Goal: Task Accomplishment & Management: Manage account settings

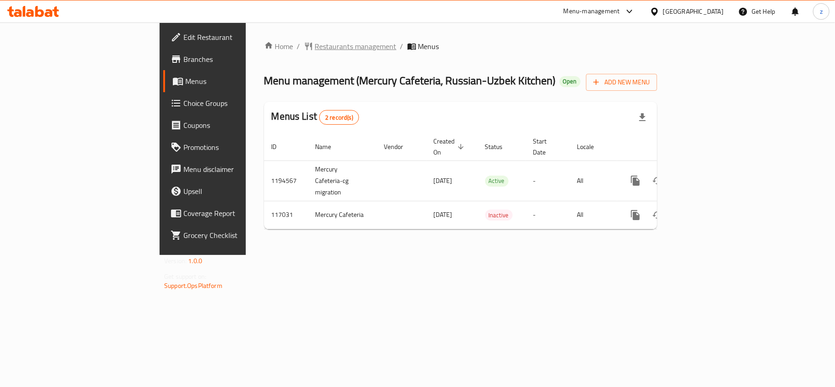
click at [246, 39] on div "Home / Restaurants management / Menus Menu management ( Mercury Cafeteria, Russ…" at bounding box center [461, 138] width 430 height 232
click at [315, 45] on span "Restaurants management" at bounding box center [356, 46] width 82 height 11
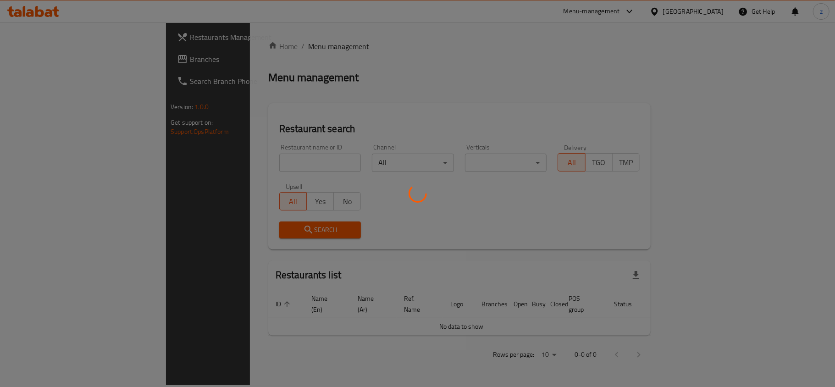
click at [36, 67] on div at bounding box center [417, 193] width 835 height 387
click at [46, 59] on div at bounding box center [417, 193] width 835 height 387
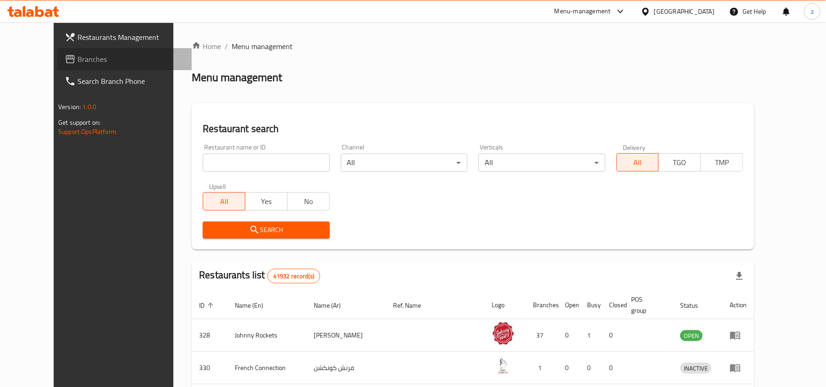
click at [77, 59] on span "Branches" at bounding box center [130, 59] width 107 height 11
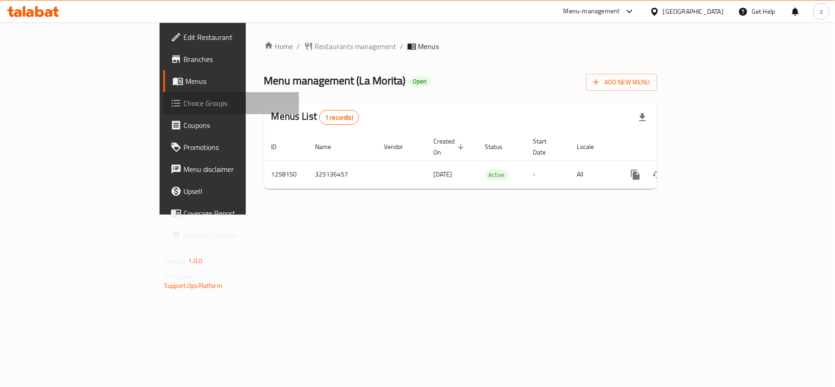
click at [183, 106] on span "Choice Groups" at bounding box center [237, 103] width 108 height 11
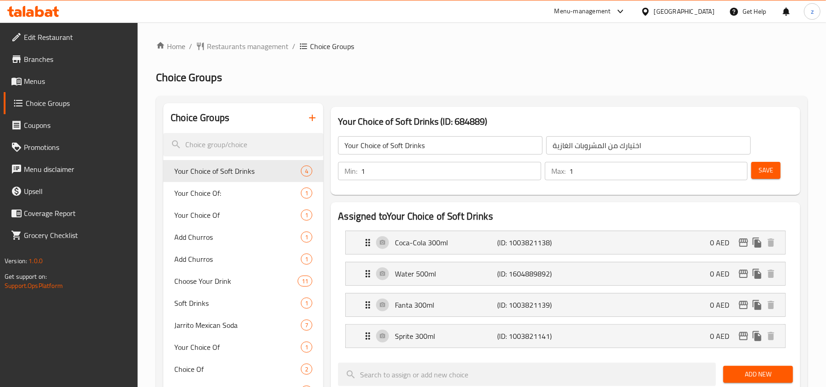
click at [230, 119] on div "Choice Groups" at bounding box center [243, 118] width 160 height 30
click at [217, 149] on input "search" at bounding box center [243, 144] width 160 height 23
paste input "Changes of Add Extra Sauce"
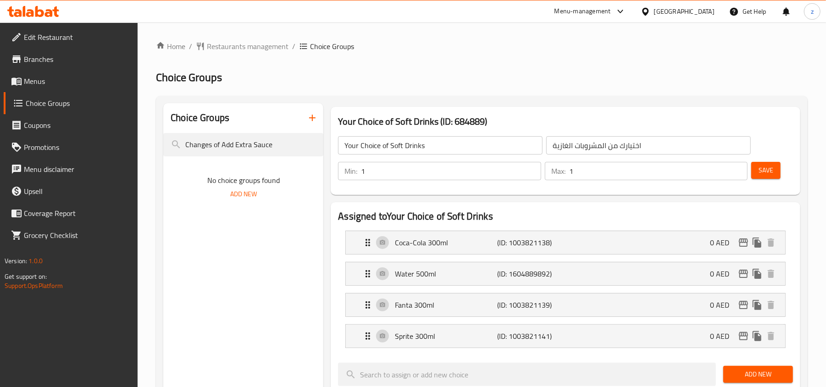
drag, startPoint x: 219, startPoint y: 148, endPoint x: 28, endPoint y: 138, distance: 191.4
click at [28, 138] on div "Edit Restaurant Branches Menus Choice Groups Coupons Promotions Menu disclaimer…" at bounding box center [413, 389] width 826 height 735
click at [259, 142] on input "Add Extra Sauce" at bounding box center [243, 144] width 160 height 23
drag, startPoint x: 200, startPoint y: 146, endPoint x: 71, endPoint y: 141, distance: 129.4
click at [78, 140] on div "Edit Restaurant Branches Menus Choice Groups Coupons Promotions Menu disclaimer…" at bounding box center [413, 389] width 826 height 735
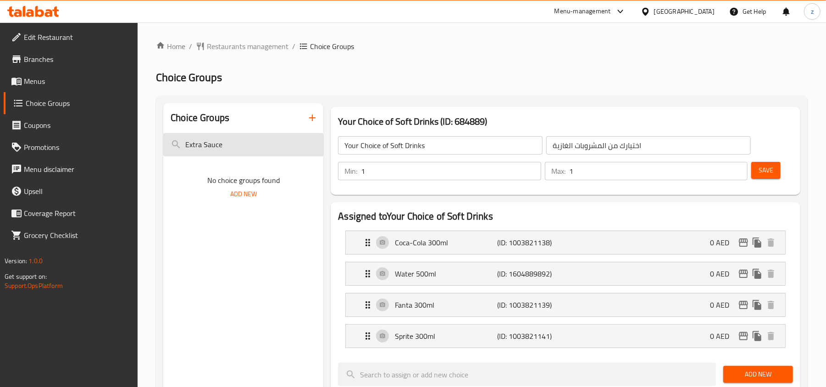
click at [245, 143] on input "Extra Sauce" at bounding box center [243, 144] width 160 height 23
type input "E"
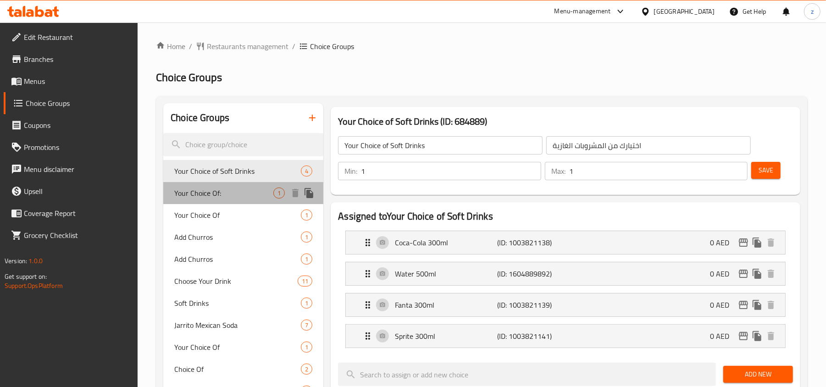
click at [210, 188] on span "Your Choice Of:" at bounding box center [223, 193] width 99 height 11
type input "Your Choice Of:"
type input "اختيارك من:"
type input "0"
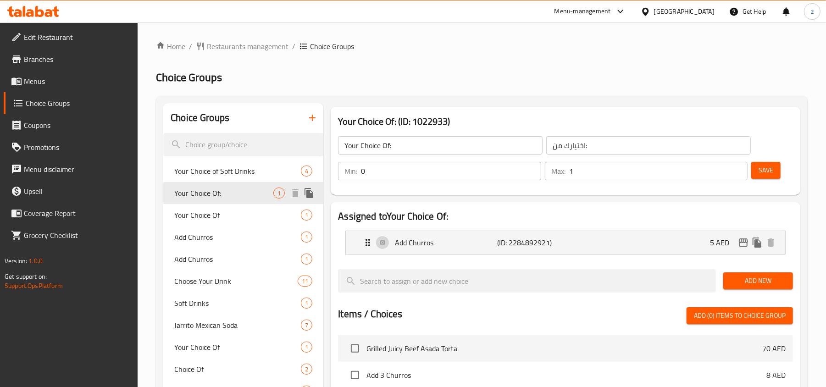
scroll to position [61, 0]
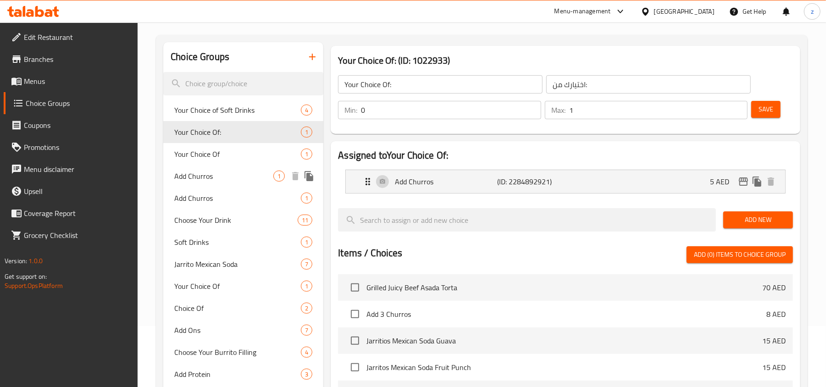
click at [215, 165] on div "Add Churros 1" at bounding box center [243, 176] width 160 height 22
type input "Add Churros"
type input "إضافة تشوروس"
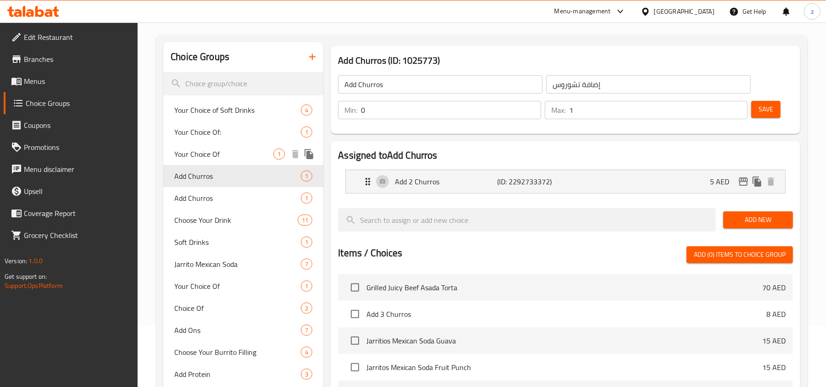
click at [219, 153] on span "Your Choice Of" at bounding box center [223, 154] width 99 height 11
type input "Your Choice Of"
type input "إختيارك من"
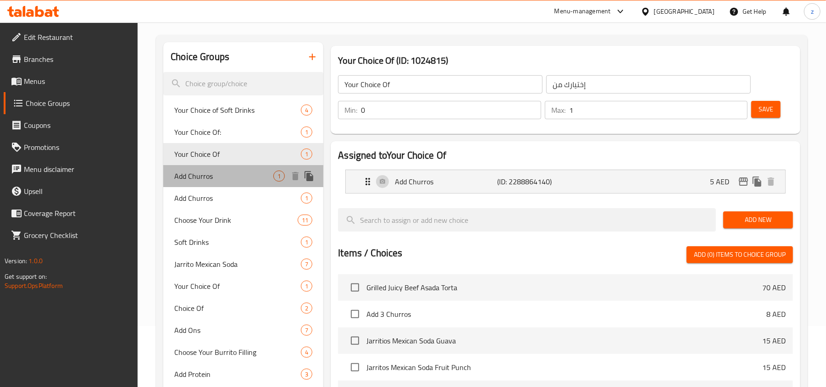
click at [221, 173] on span "Add Churros" at bounding box center [223, 176] width 99 height 11
type input "Add Churros"
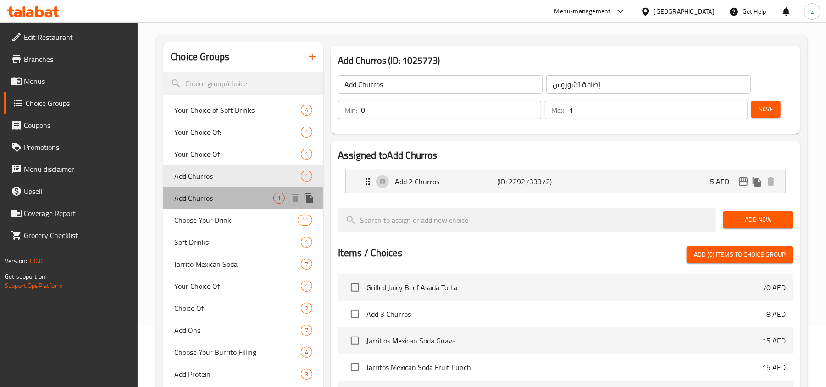
click at [221, 193] on span "Add Churros" at bounding box center [223, 198] width 99 height 11
type input "اضافة تشوروز"
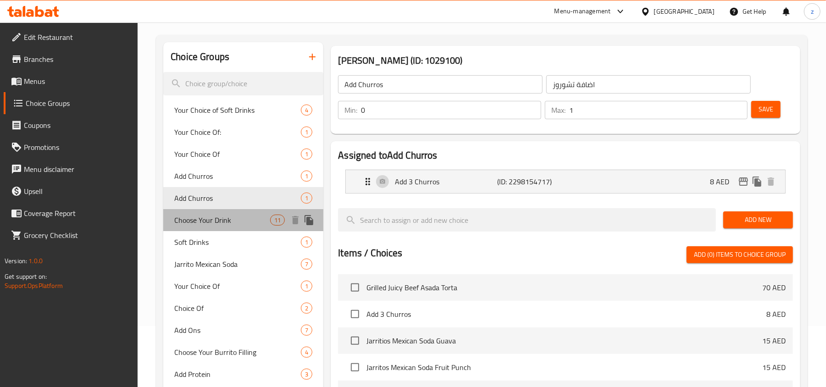
click at [222, 215] on span "Choose Your Drink" at bounding box center [222, 220] width 96 height 11
type input "Choose Your Drink"
type input "اختر مشروبك"
type input "1"
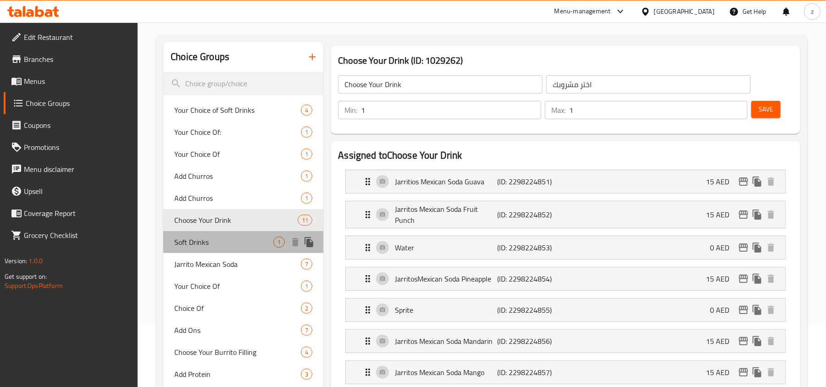
click at [222, 241] on span "Soft Drinks" at bounding box center [223, 242] width 99 height 11
type input "Soft Drinks"
type input "مشروبات غازيه"
type input "0"
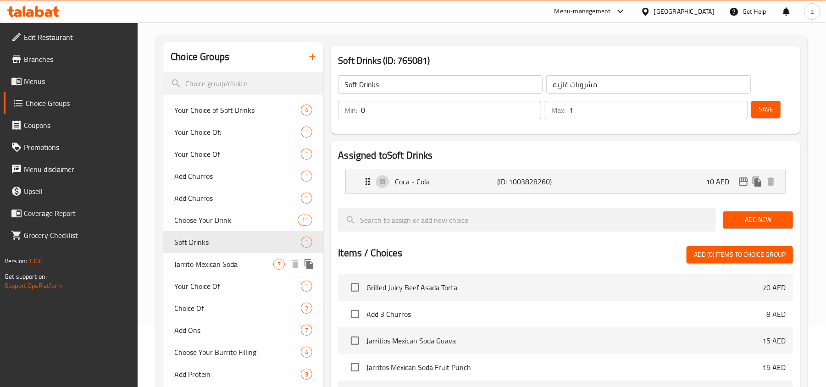
click at [224, 261] on span "Jarrito Mexican Soda" at bounding box center [223, 264] width 99 height 11
type input "Jarrito Mexican Soda"
type input "هاريتوز صودا مكسيكية"
type input "1"
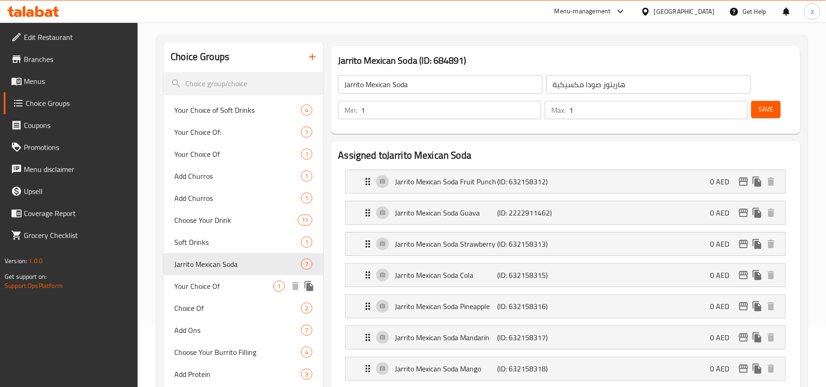
click at [224, 287] on span "Your Choice Of" at bounding box center [223, 286] width 99 height 11
type input "Your Choice Of"
type input "اختيارك من"
type input "0"
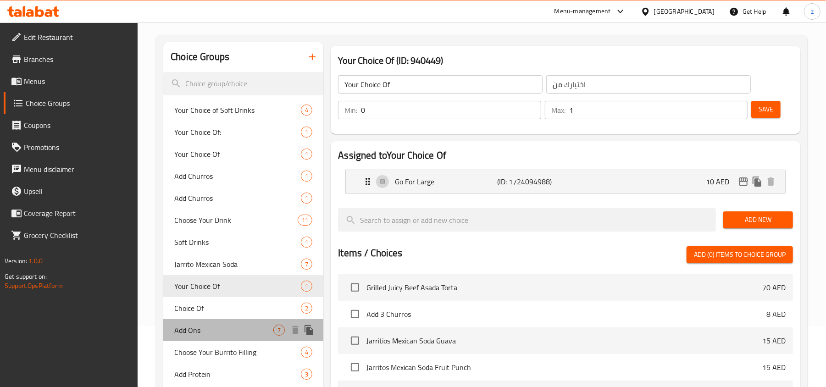
click at [226, 319] on div "Add Ons 7" at bounding box center [243, 330] width 160 height 22
type input "Add Ons"
type input "إضافات"
type input "7"
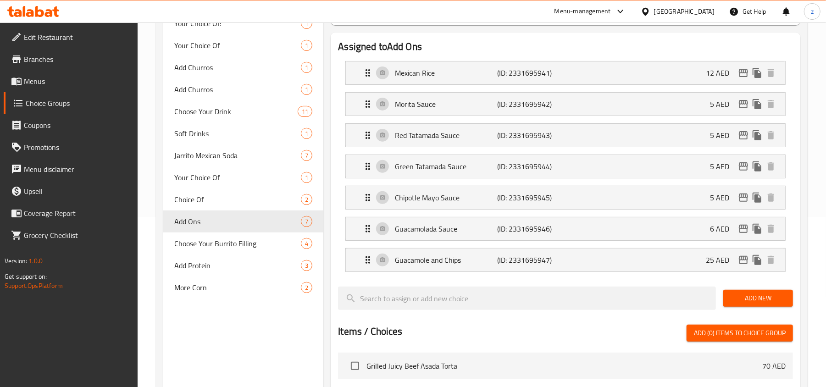
scroll to position [183, 0]
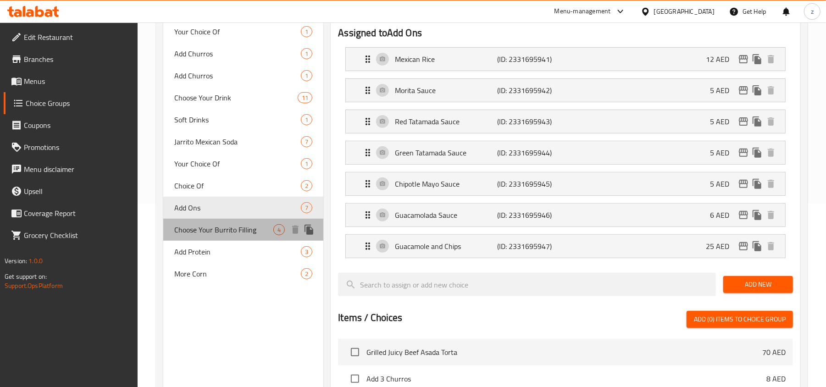
click at [217, 232] on span "Choose Your Burrito Filling" at bounding box center [223, 229] width 99 height 11
type input "Choose Your Burrito Filling"
type input "اختر حشوة البوريتو"
type input "4"
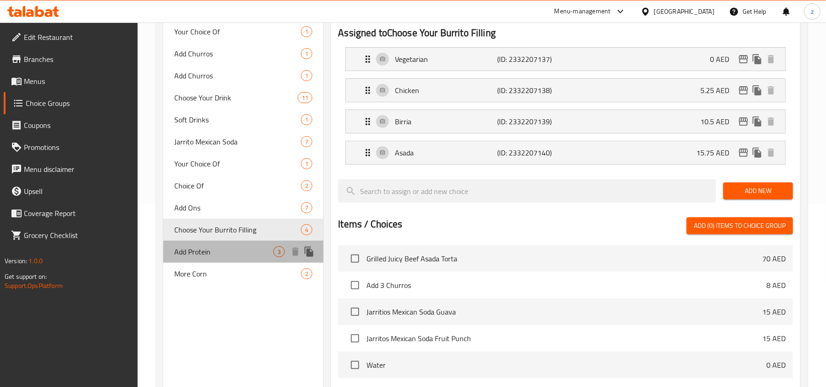
click at [217, 248] on span "Add Protein" at bounding box center [223, 251] width 99 height 11
type input "Add Protein"
type input "أضف بروتين"
type input "0"
type input "1"
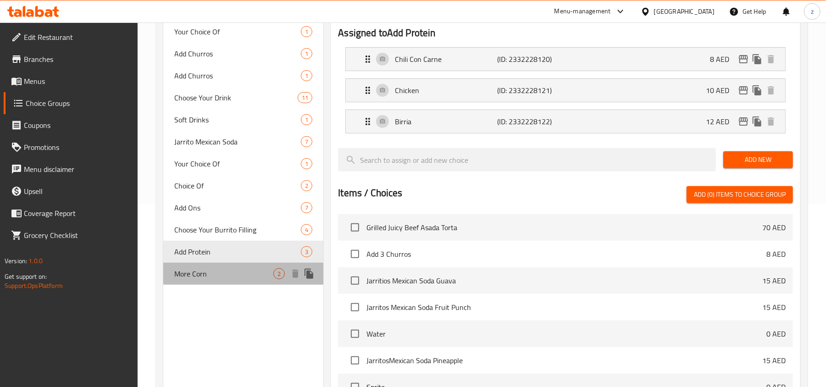
click at [224, 276] on span "More Corn" at bounding box center [223, 273] width 99 height 11
type input "More Corn"
type input "ذرة اكثر"
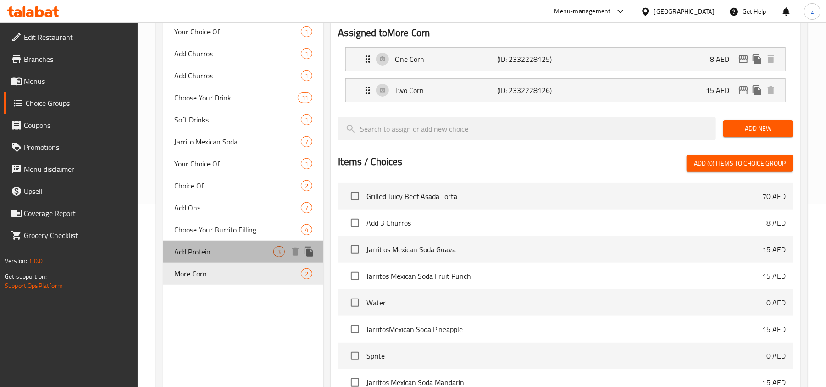
click at [226, 252] on span "Add Protein" at bounding box center [223, 251] width 99 height 11
type input "Add Protein"
type input "أضف بروتين"
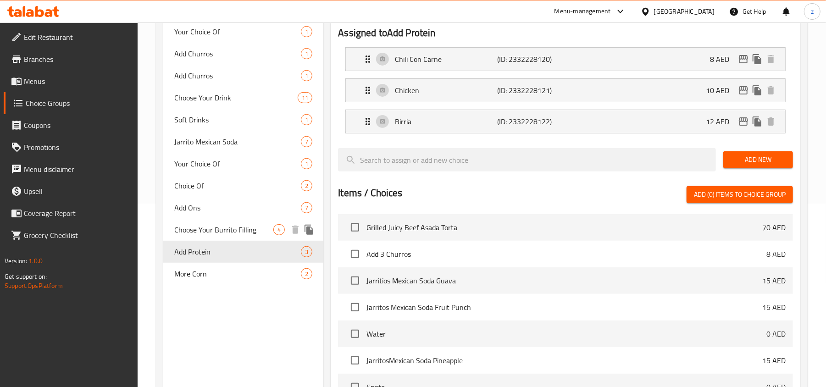
click at [231, 235] on span "Choose Your Burrito Filling" at bounding box center [223, 229] width 99 height 11
type input "Choose Your Burrito Filling"
type input "اختر حشوة البوريتو"
type input "4"
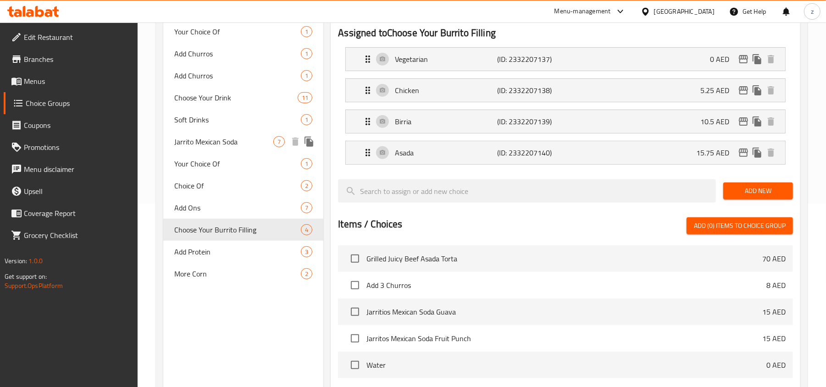
scroll to position [0, 0]
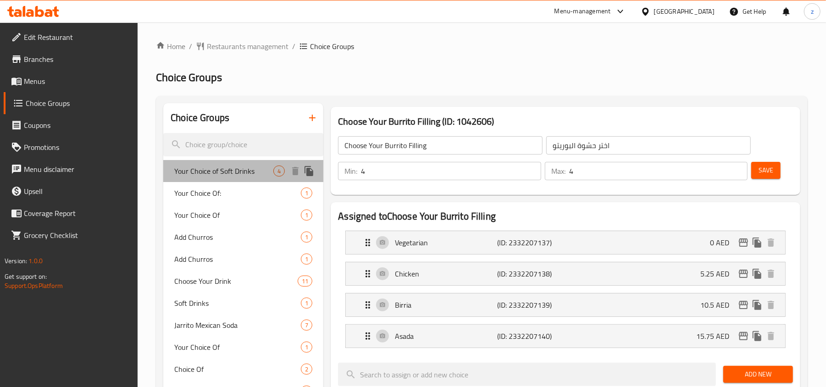
click at [248, 166] on span "Your Choice of Soft Drinks" at bounding box center [223, 171] width 99 height 11
type input "Your Choice of Soft Drinks"
type input "اختيارك من المشروبات الغازية"
type input "1"
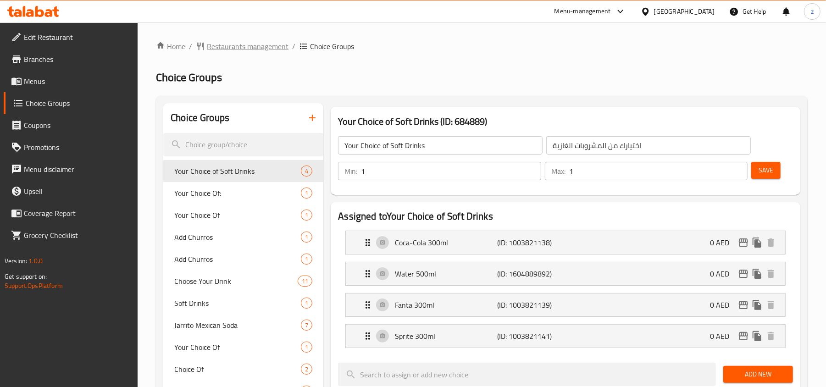
click at [232, 41] on span "Restaurants management" at bounding box center [248, 46] width 82 height 11
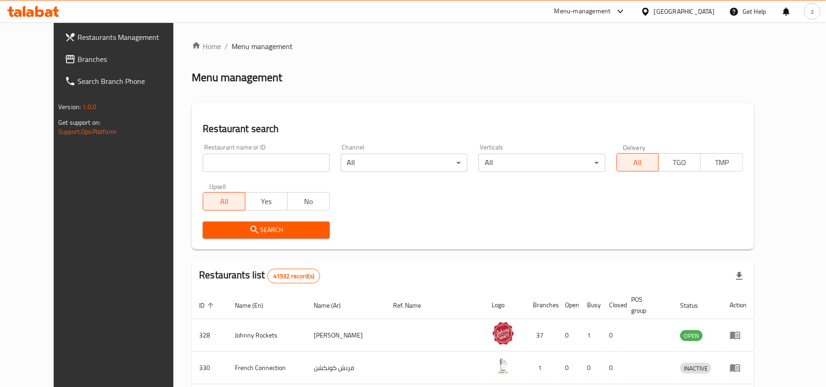
click at [77, 42] on span "Restaurants Management" at bounding box center [130, 37] width 107 height 11
